Goal: Task Accomplishment & Management: Manage account settings

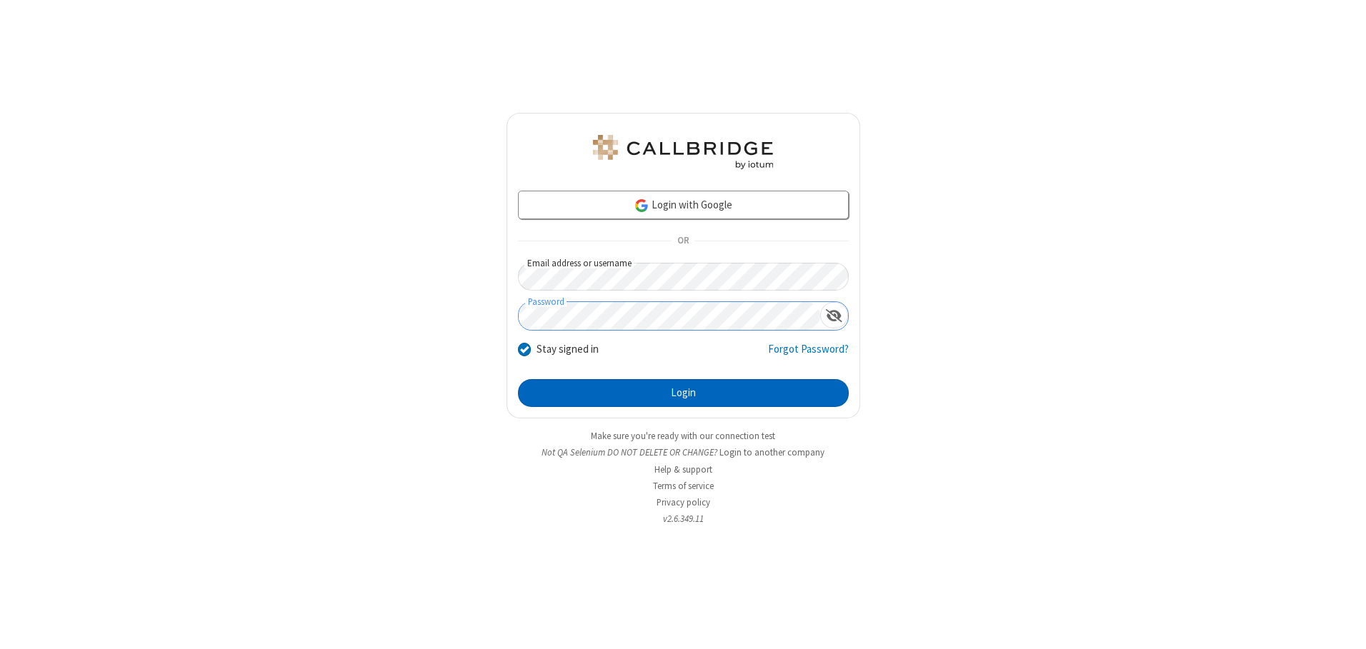
click at [683, 393] on button "Login" at bounding box center [683, 393] width 331 height 29
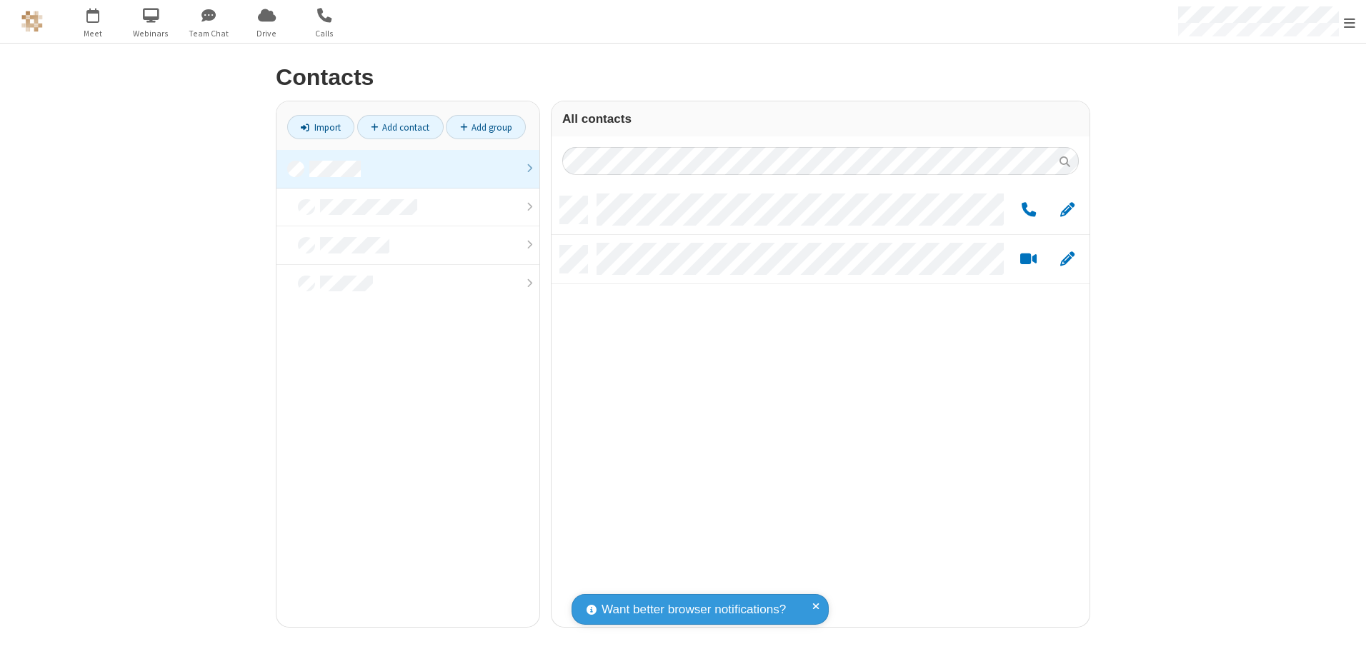
scroll to position [431, 527]
click at [408, 169] on link at bounding box center [407, 169] width 263 height 39
click at [1067, 209] on span "Edit" at bounding box center [1067, 210] width 14 height 18
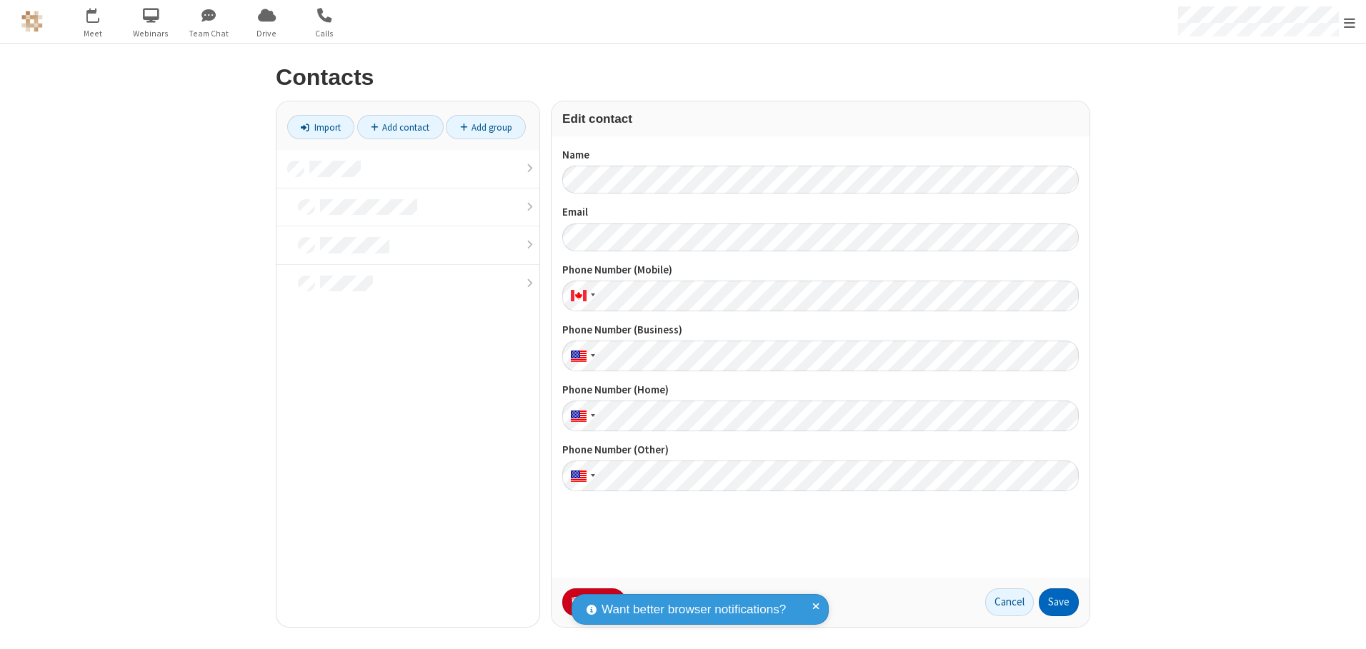
click at [1058, 602] on button "Save" at bounding box center [1058, 602] width 40 height 29
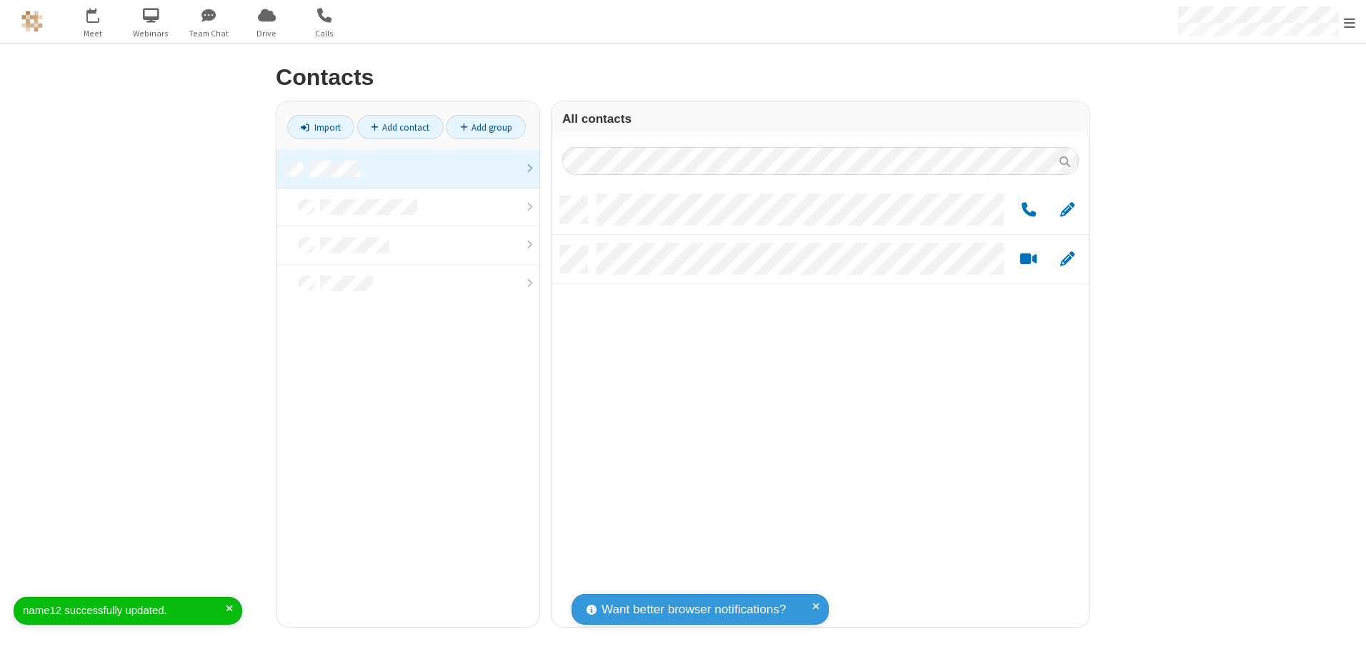
scroll to position [431, 527]
